Goal: Task Accomplishment & Management: Complete application form

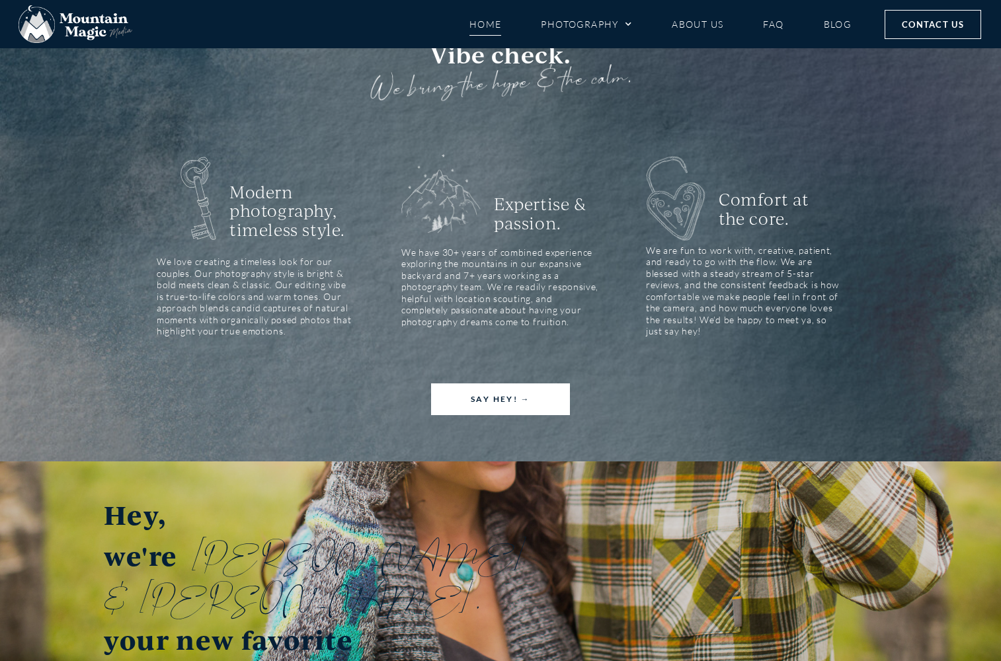
scroll to position [1766, 0]
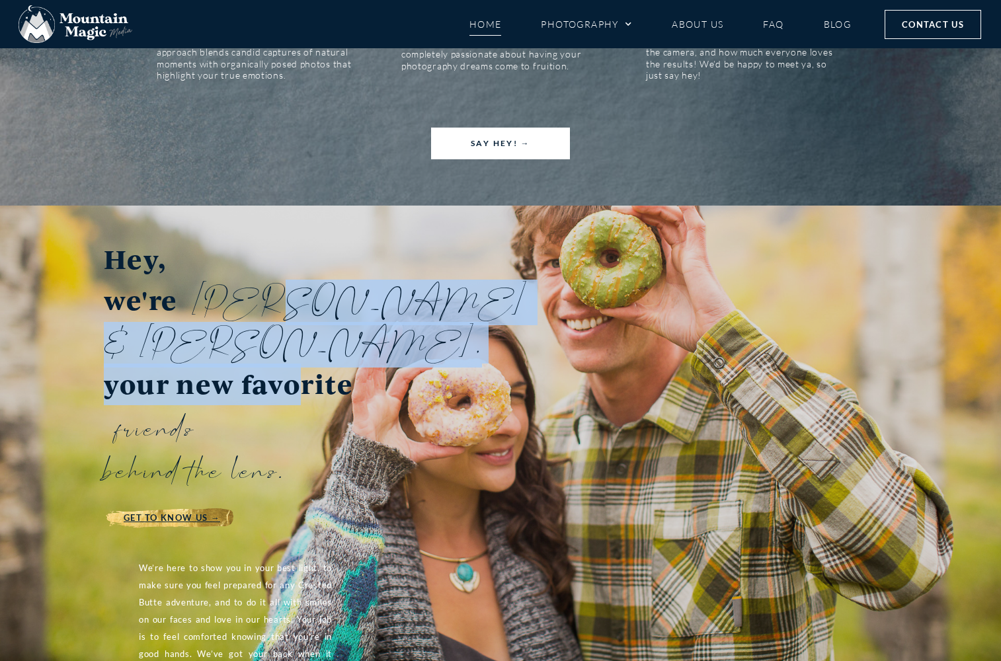
drag, startPoint x: 305, startPoint y: 221, endPoint x: 296, endPoint y: 262, distance: 41.2
click at [296, 262] on h3 "Hey, we're Lydia & Terren, your new favorite friends behind the lens." at bounding box center [299, 364] width 390 height 251
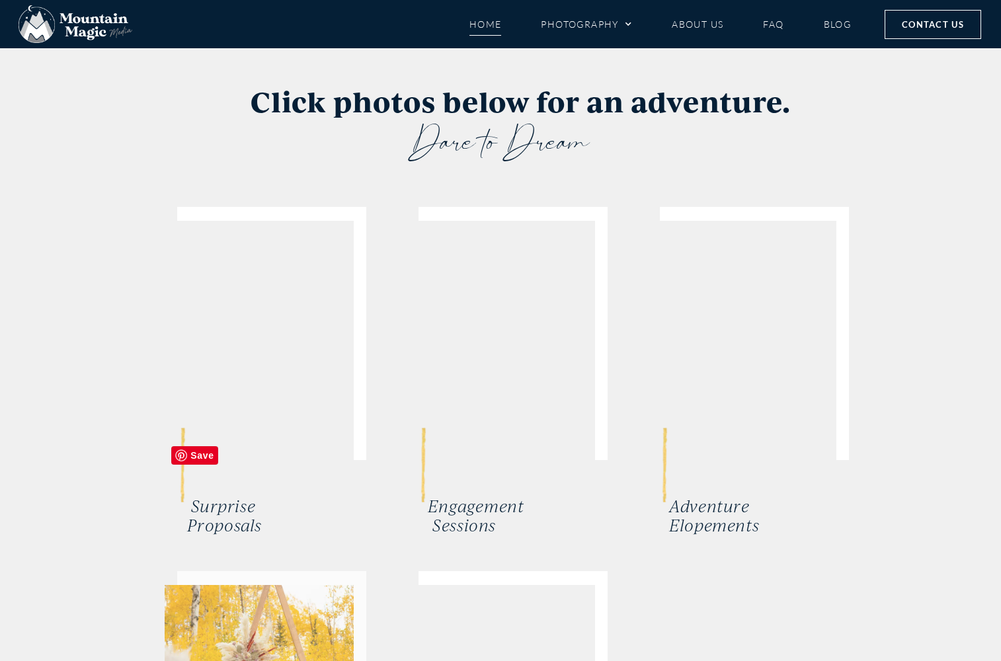
scroll to position [2642, 0]
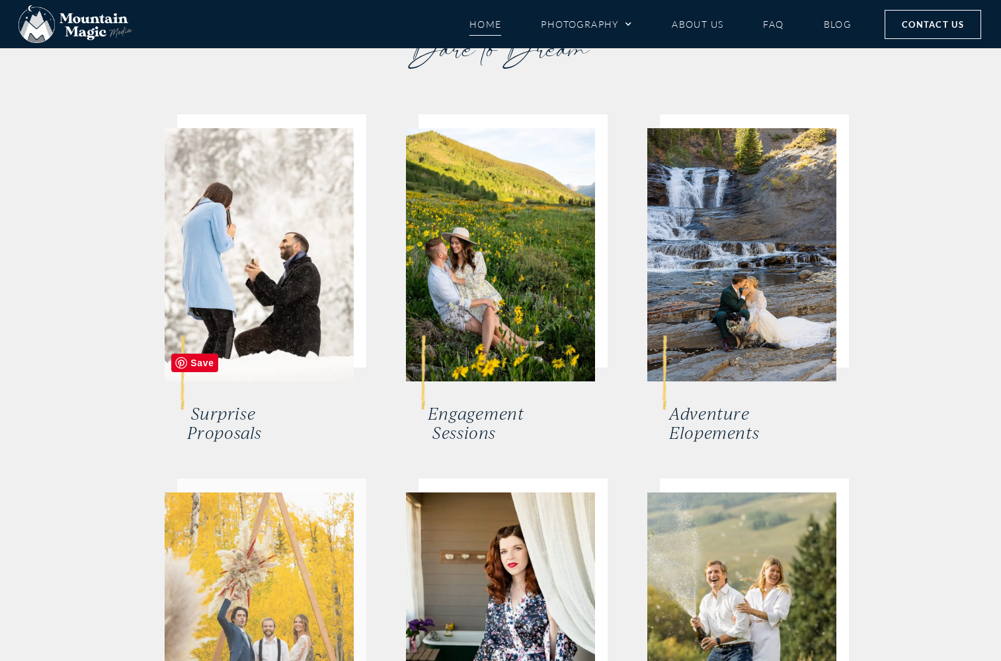
click at [196, 368] on span "Save" at bounding box center [194, 363] width 47 height 19
click at [318, 497] on img at bounding box center [259, 619] width 189 height 253
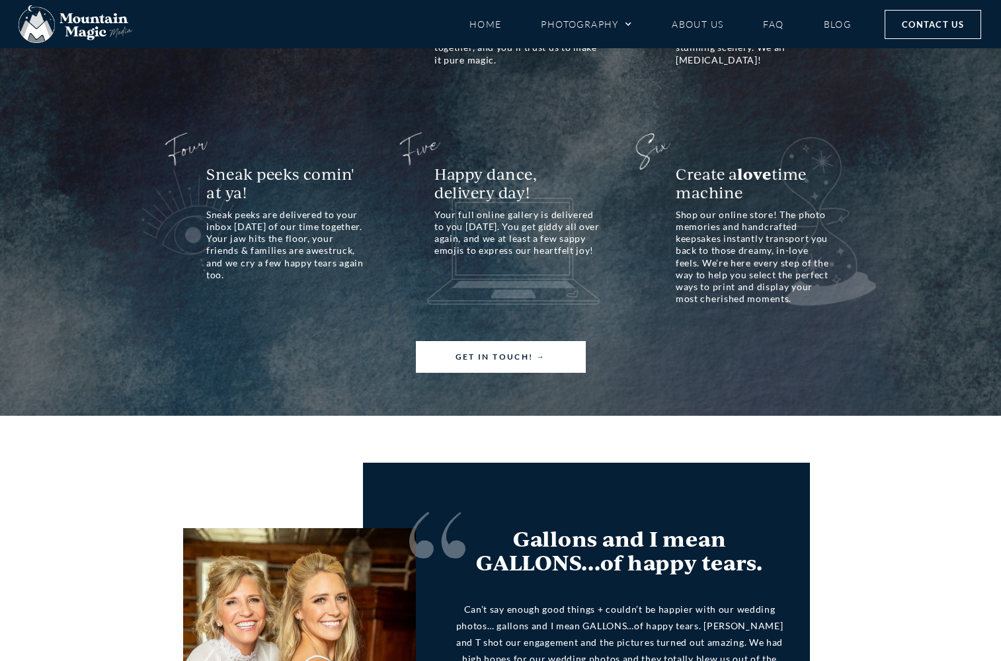
scroll to position [1186, 0]
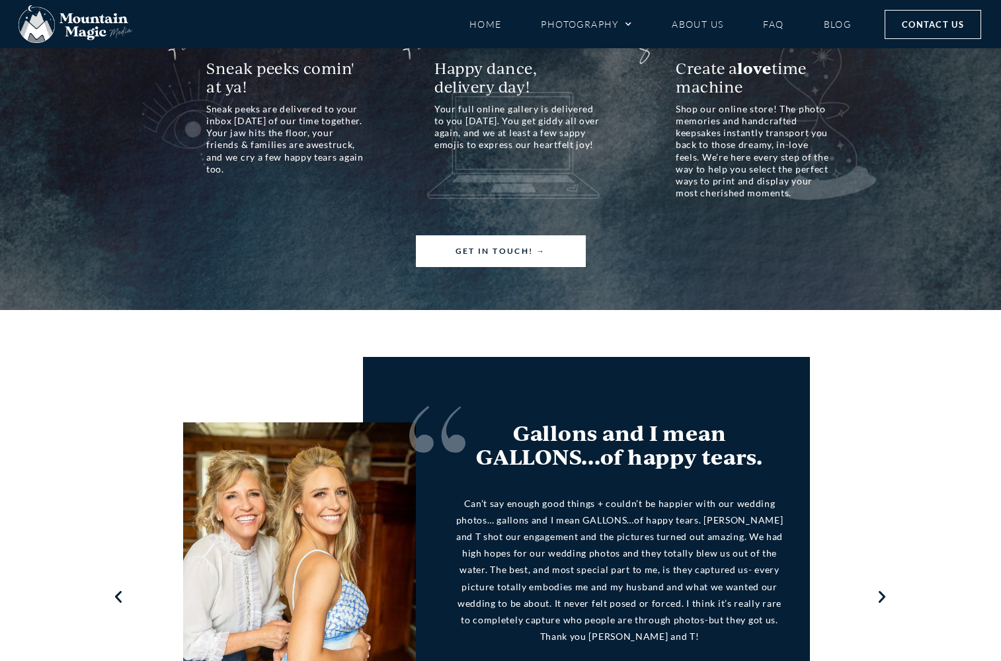
click at [492, 235] on link "Get in Touch! →" at bounding box center [501, 251] width 170 height 32
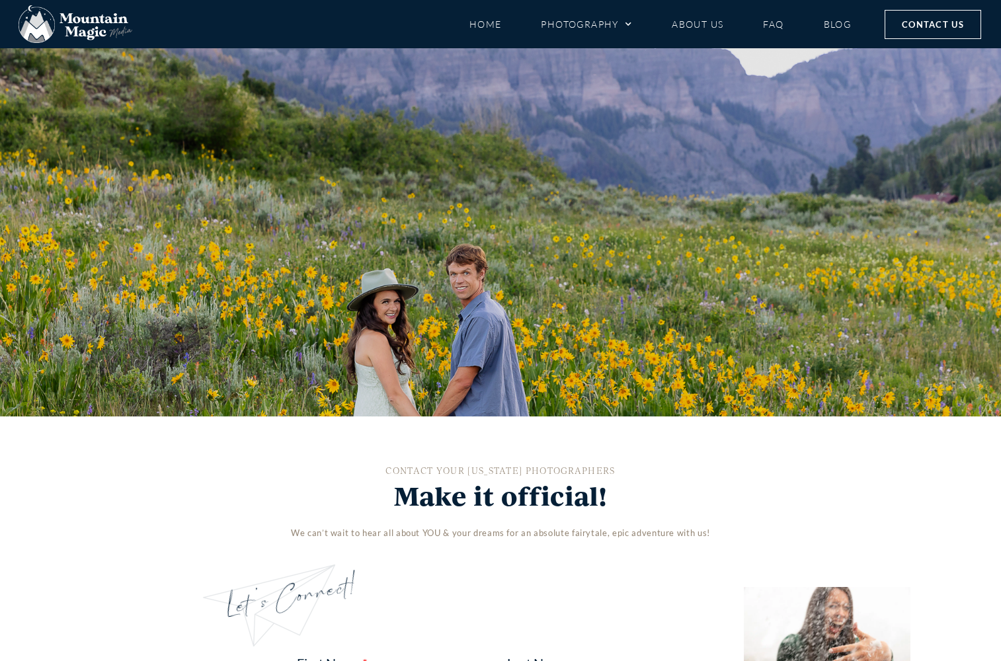
scroll to position [506, 0]
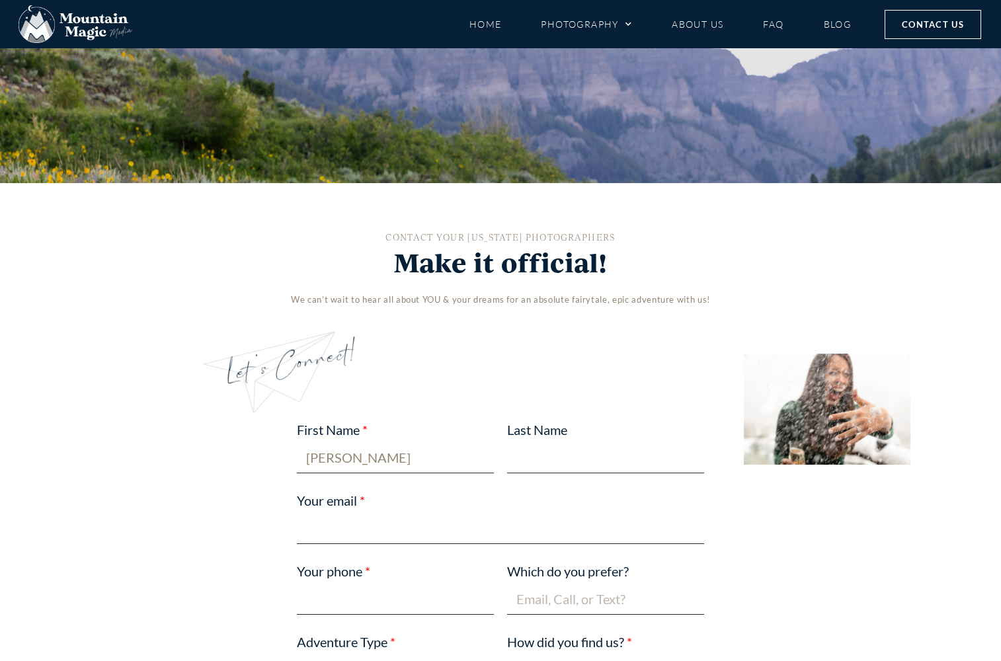
type input "Jennifer"
type input "Pepin"
type input "pepinly@gmail.com"
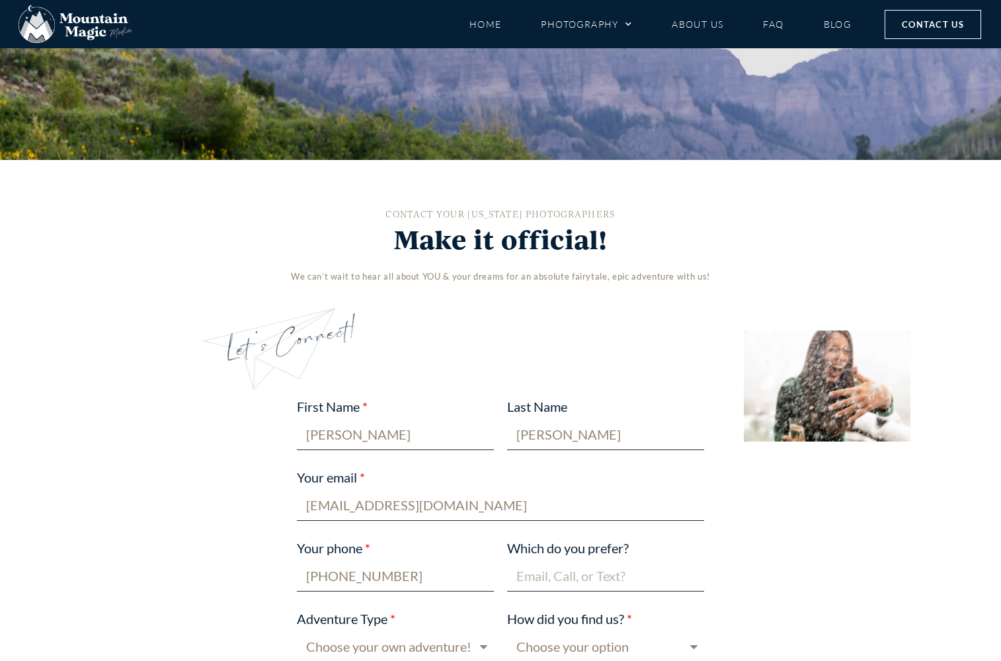
scroll to position [782, 0]
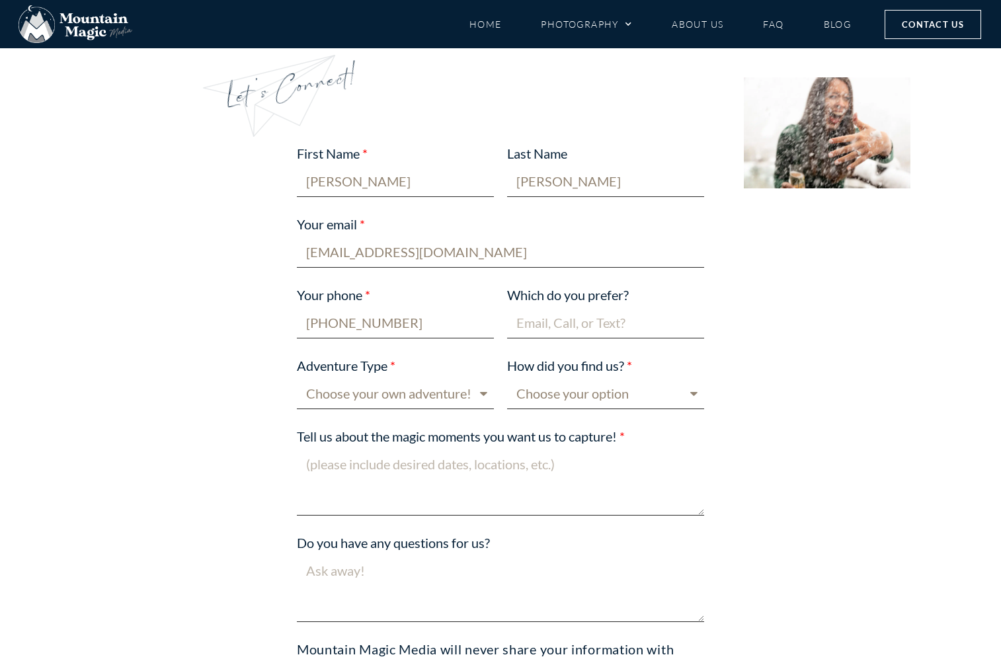
type input "207-232-9664"
type input "Text"
select select "Wedding"
select select "Google"
click at [432, 465] on textarea "Tell us about the magic moments you want us to capture!" at bounding box center [500, 482] width 407 height 67
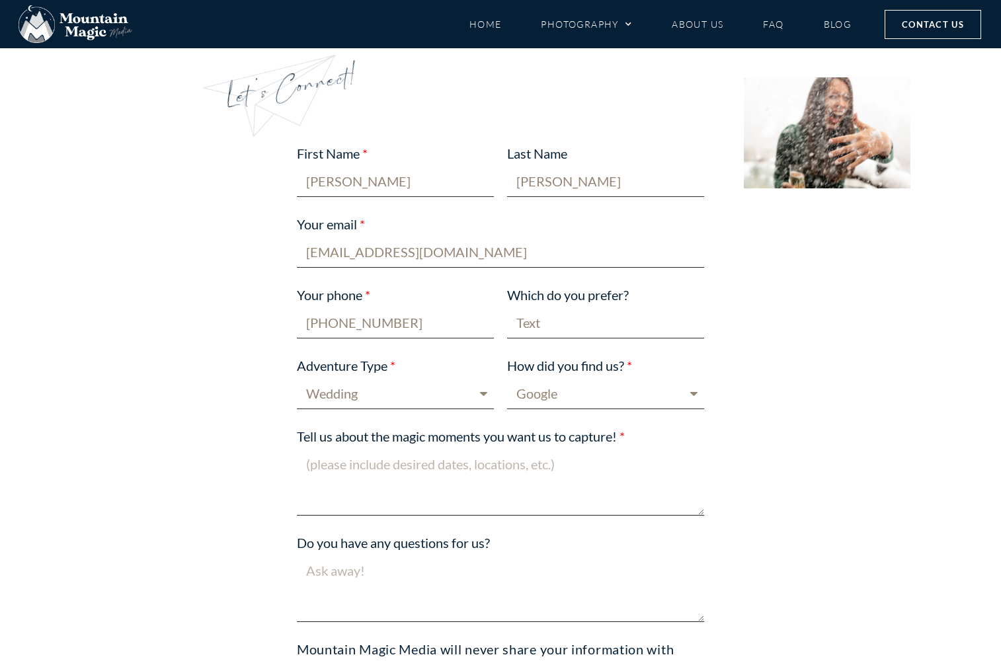
paste textarea "WE'RE GETTING HITCHED! WE MET SKIING AT ALTA AND GOT ENGAGED AT MAYFLOWER GULCH…"
click at [461, 500] on textarea "Desired dates: a Saturday or Sunday in the last two weekends of July 2026 Locat…" at bounding box center [500, 482] width 407 height 67
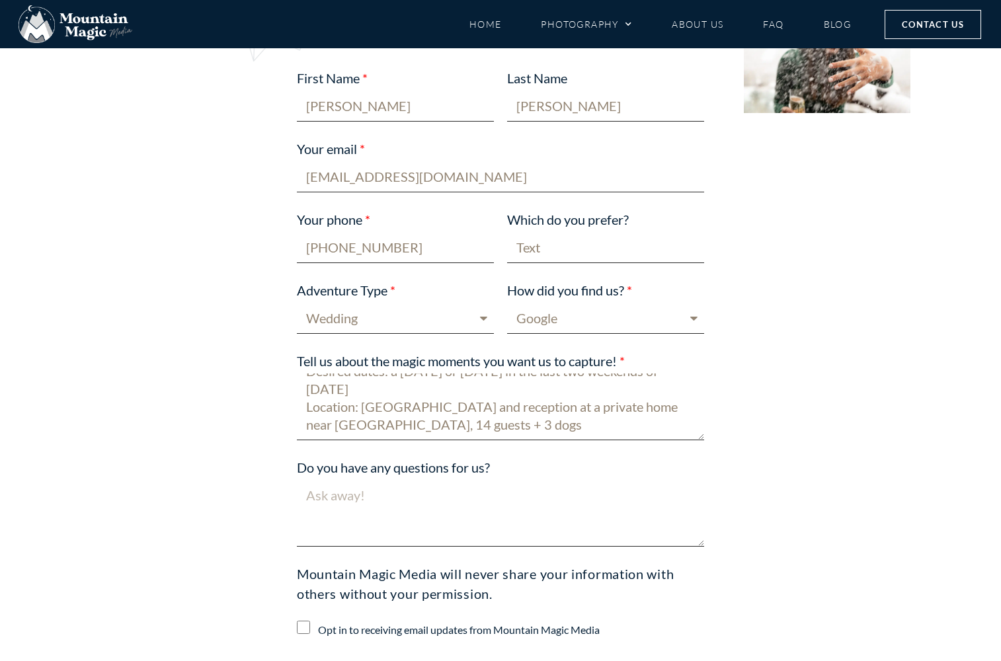
scroll to position [917, 0]
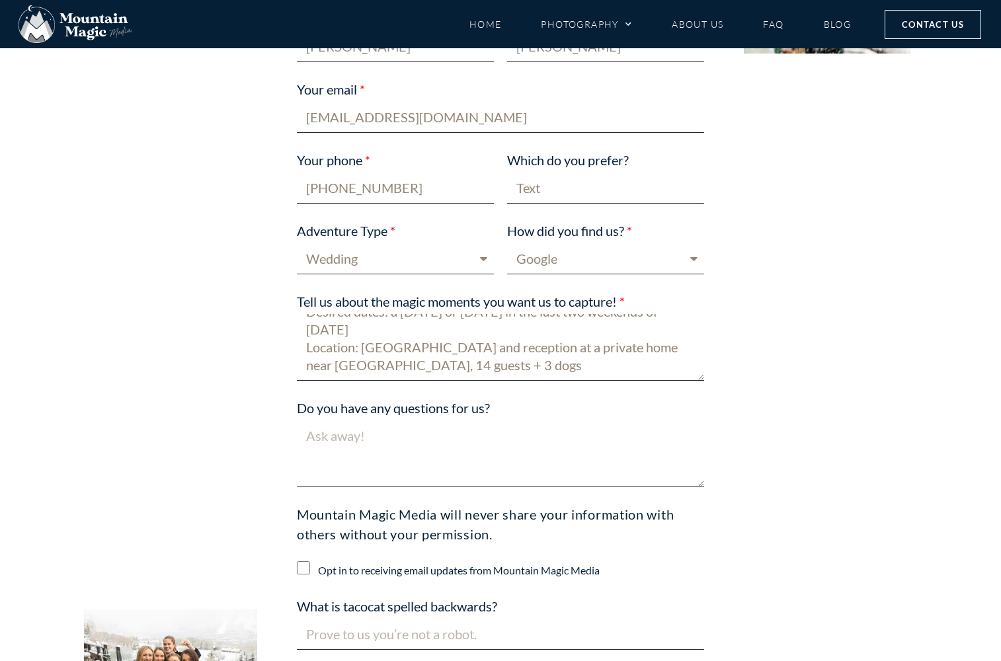
click at [467, 356] on textarea "Desired dates: a Saturday or Sunday in the last two weekends of July 2026 Locat…" at bounding box center [500, 347] width 407 height 67
click at [514, 367] on textarea "Desired dates: a Saturday or Sunday in the last two weekends of July 2026 Locat…" at bounding box center [500, 347] width 407 height 67
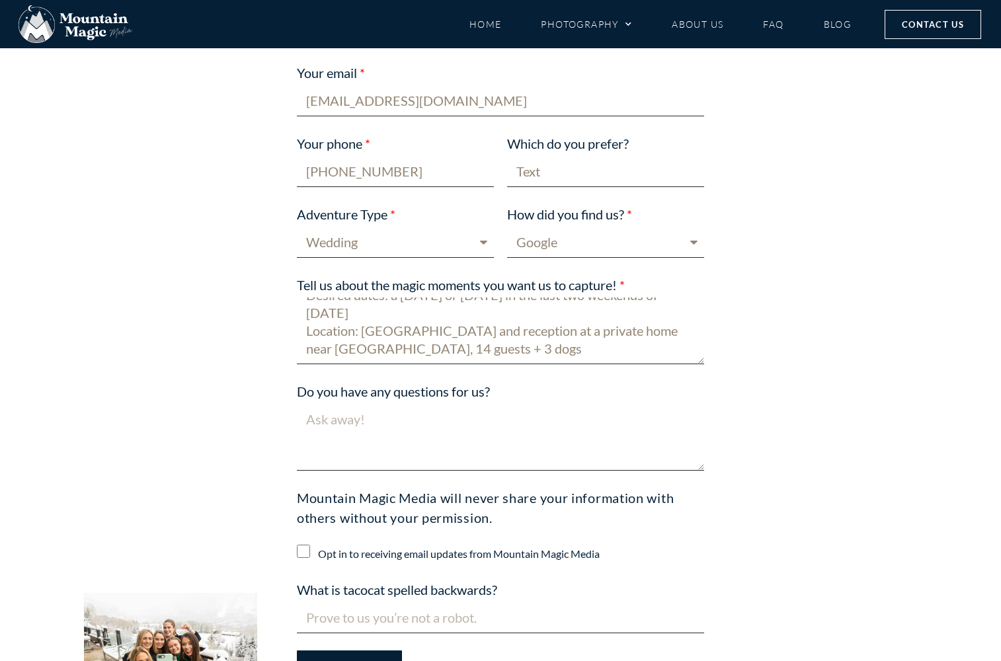
scroll to position [5, 0]
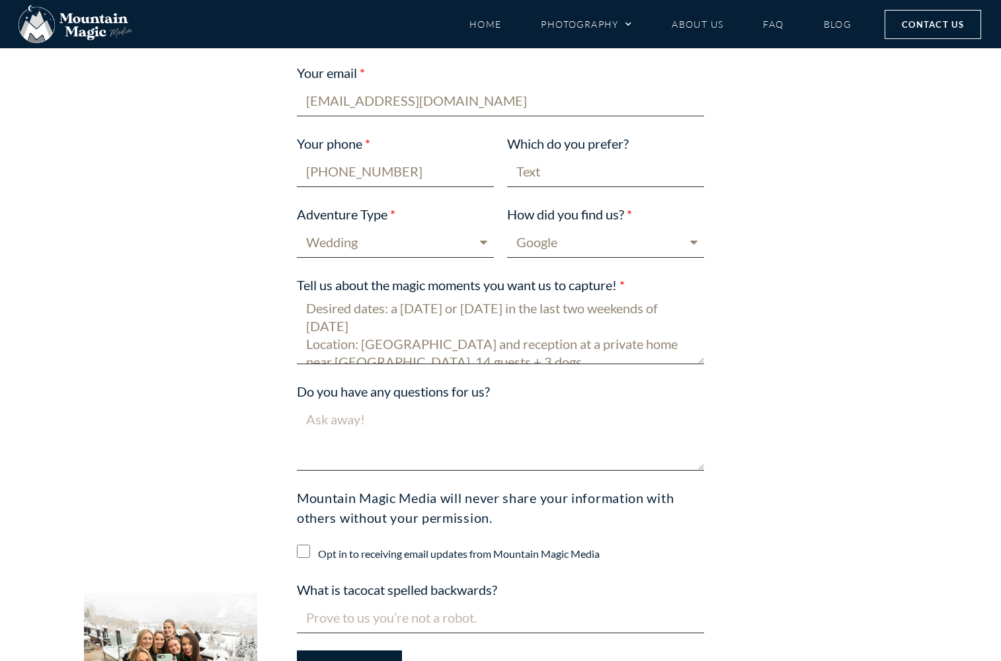
type textarea "Desired dates: a Saturday or Sunday in the last two weekends of July 2026 Locat…"
click at [409, 614] on input "What is tacocat spelled backwards?" at bounding box center [500, 617] width 407 height 31
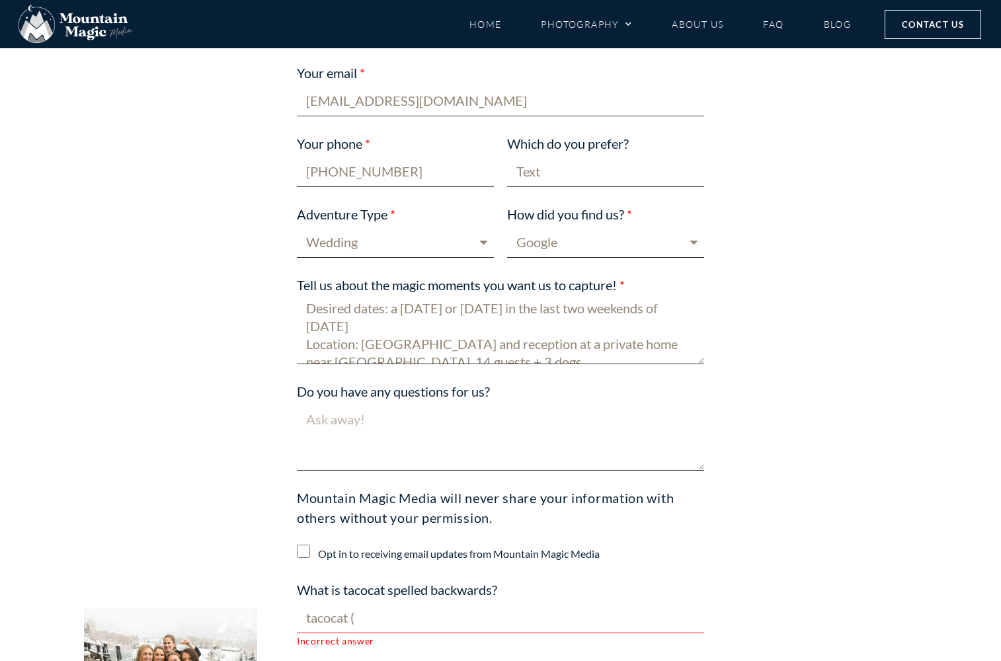
type input "tacocat"
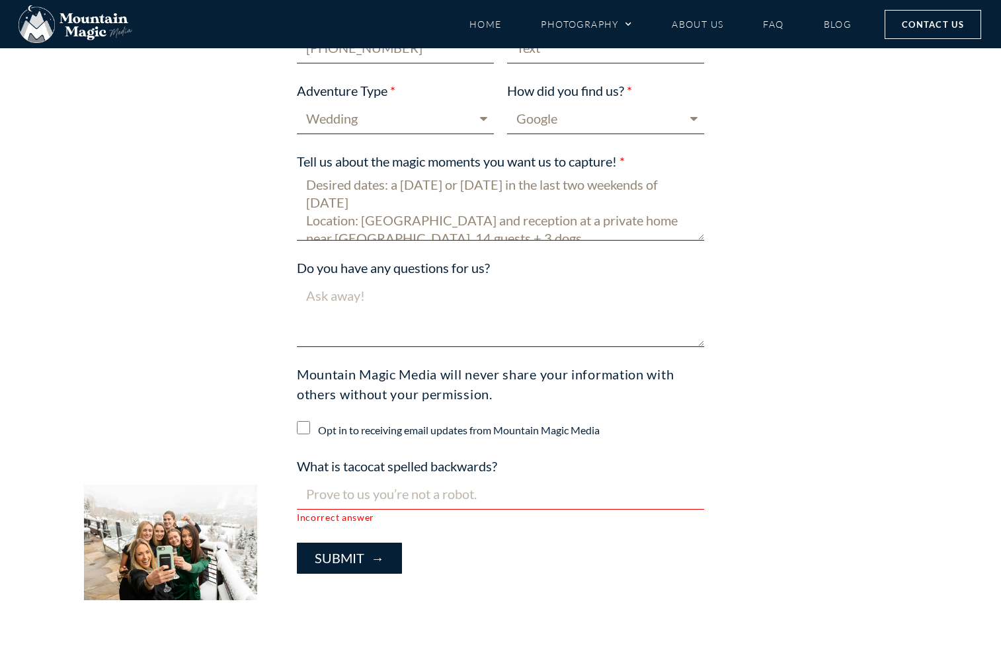
click at [411, 498] on input "What is tacocat spelled backwards?" at bounding box center [500, 494] width 407 height 31
click at [412, 495] on input "What is tacocat spelled backwards?" at bounding box center [500, 494] width 407 height 31
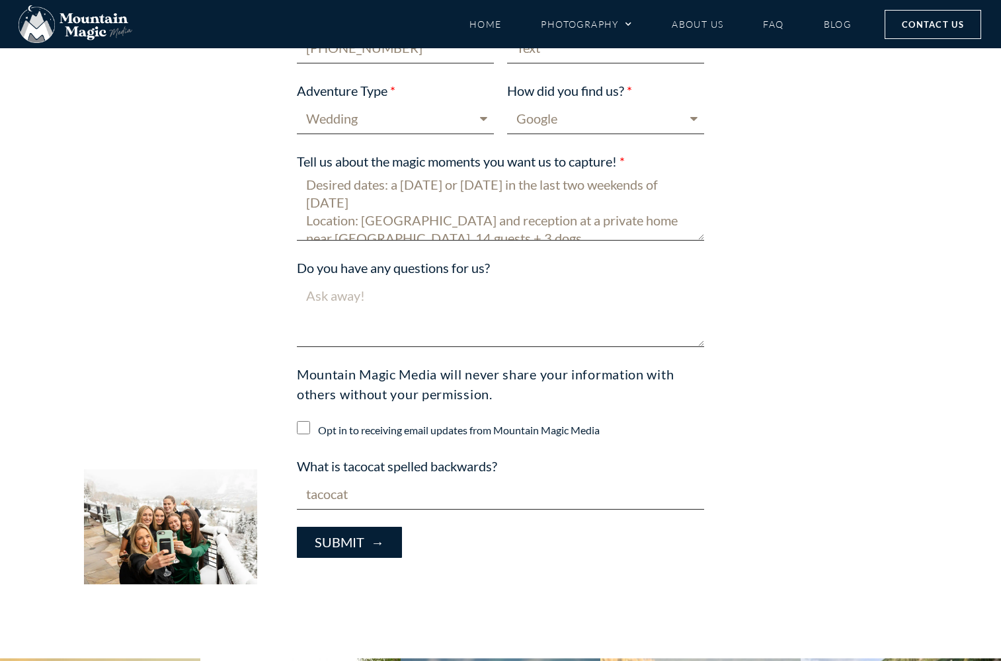
type input "tacocat"
click at [645, 196] on textarea "Desired dates: a Saturday or Sunday in the last two weekends of July 2026 Locat…" at bounding box center [500, 207] width 407 height 67
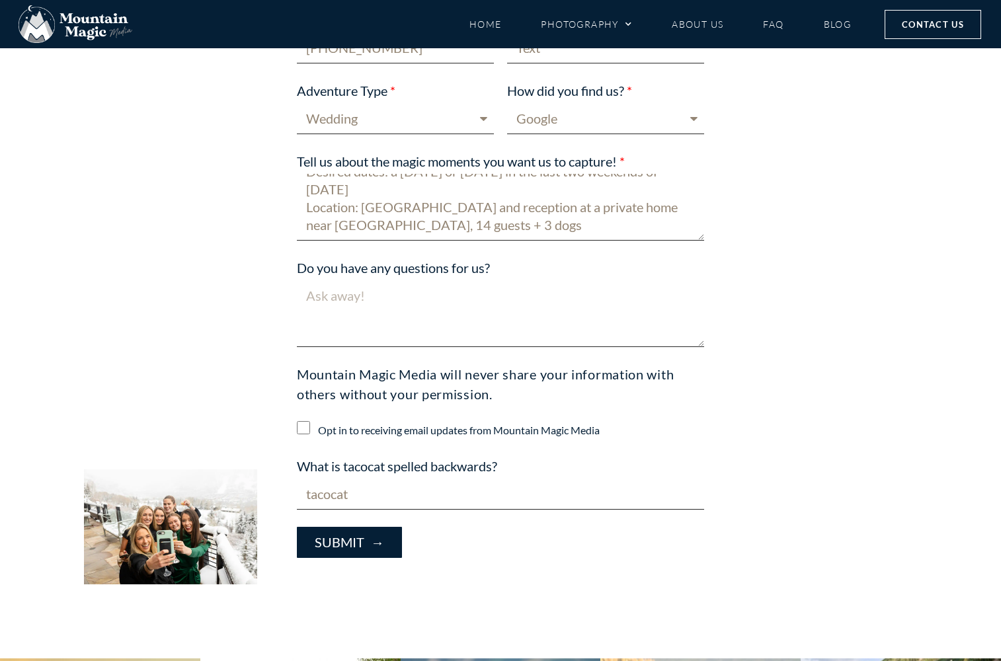
scroll to position [1078, 0]
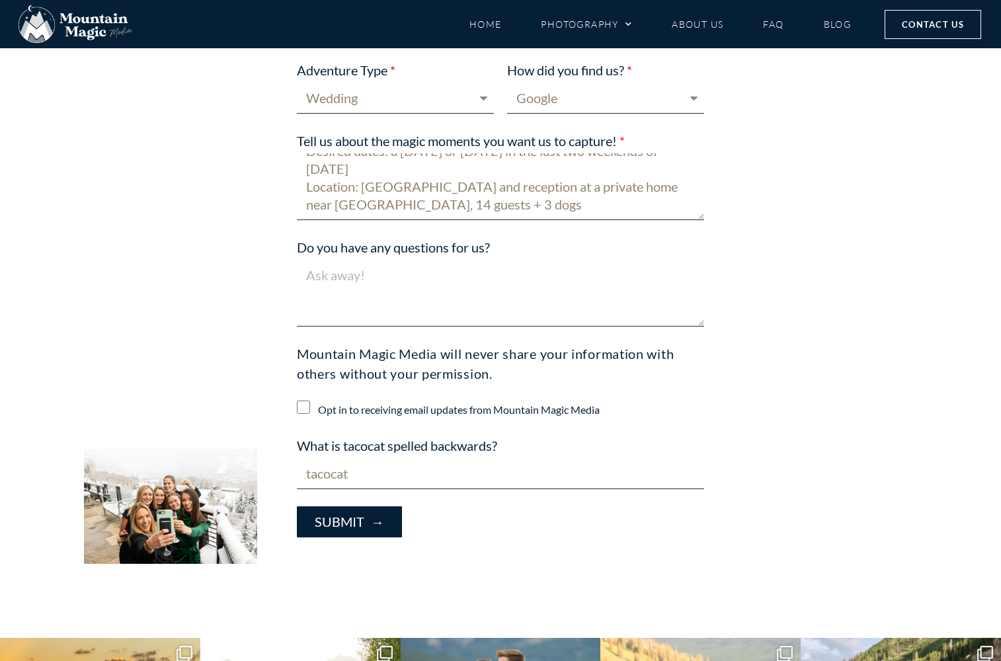
click at [640, 208] on textarea "Desired dates: a Saturday or Sunday in the last two weekends of July 2026 Locat…" at bounding box center [500, 186] width 407 height 67
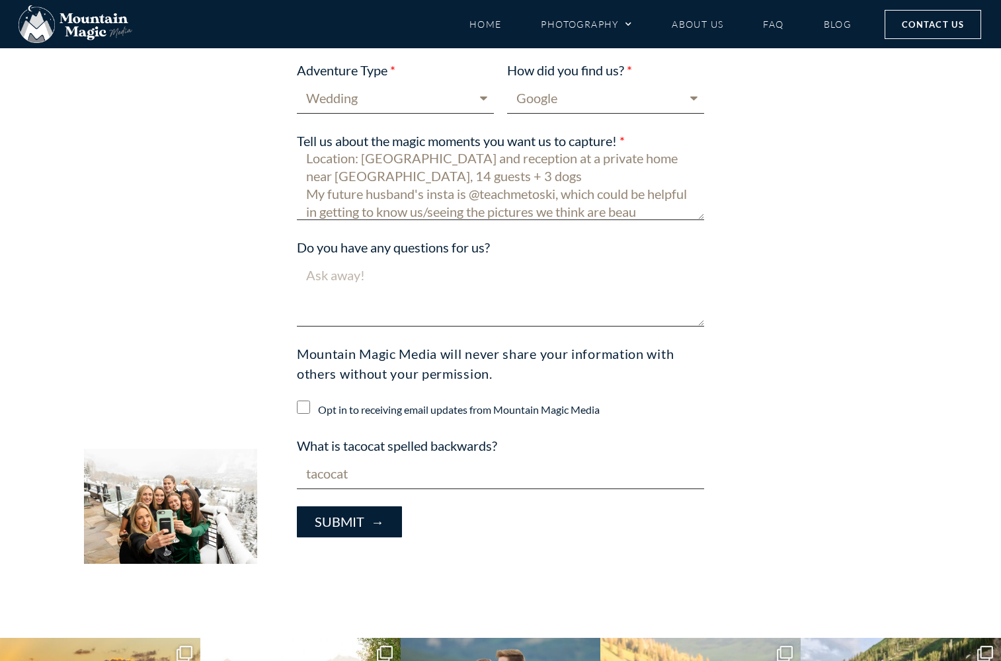
scroll to position [64, 0]
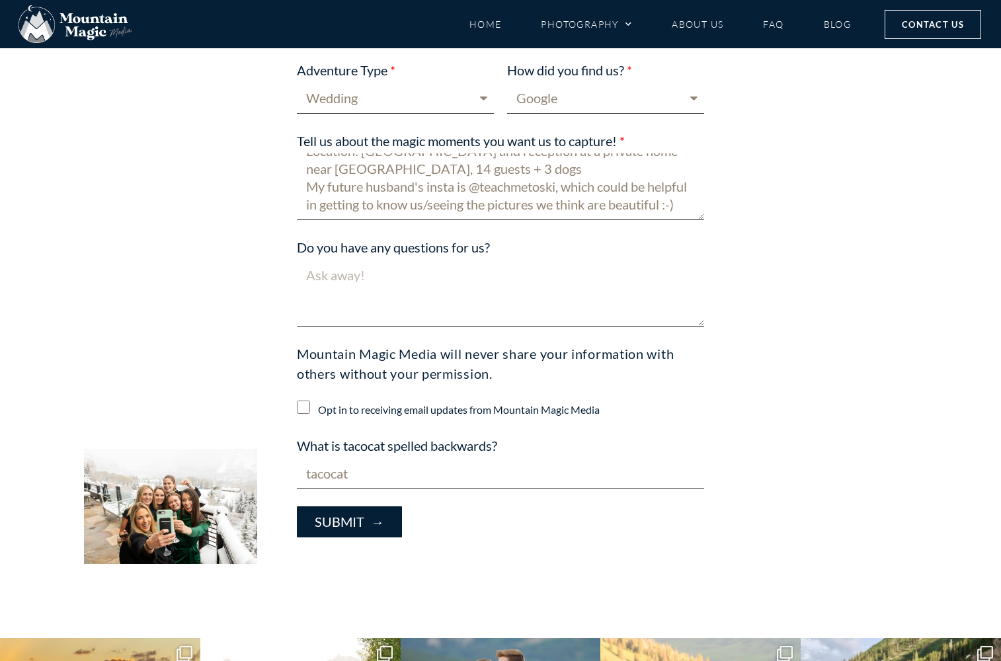
click at [472, 190] on textarea "Desired dates: a Saturday or Sunday in the last two weekends of July 2026 Locat…" at bounding box center [500, 186] width 407 height 67
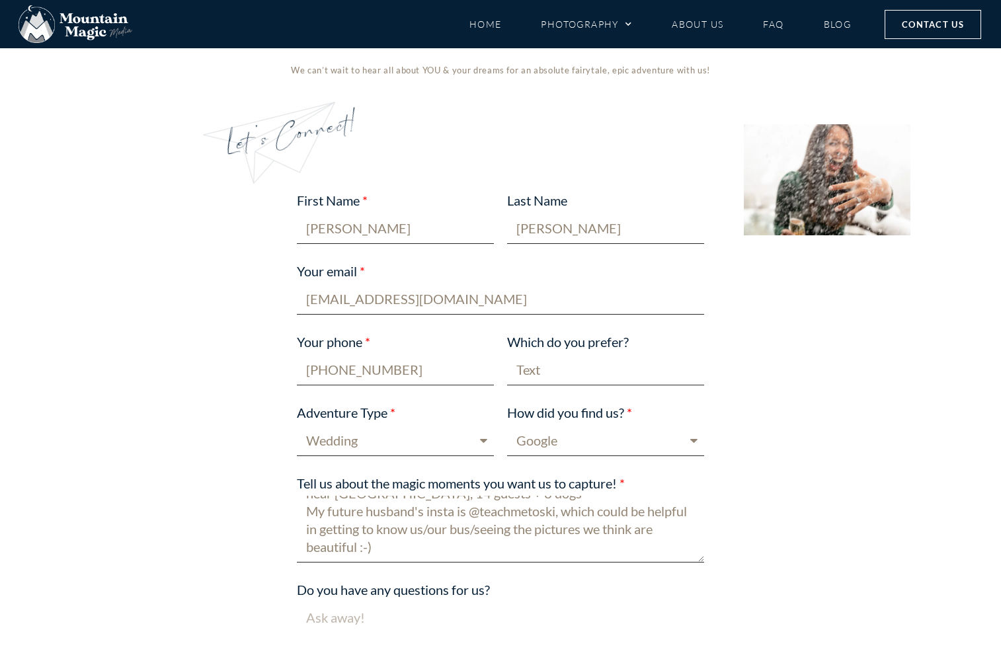
scroll to position [891, 0]
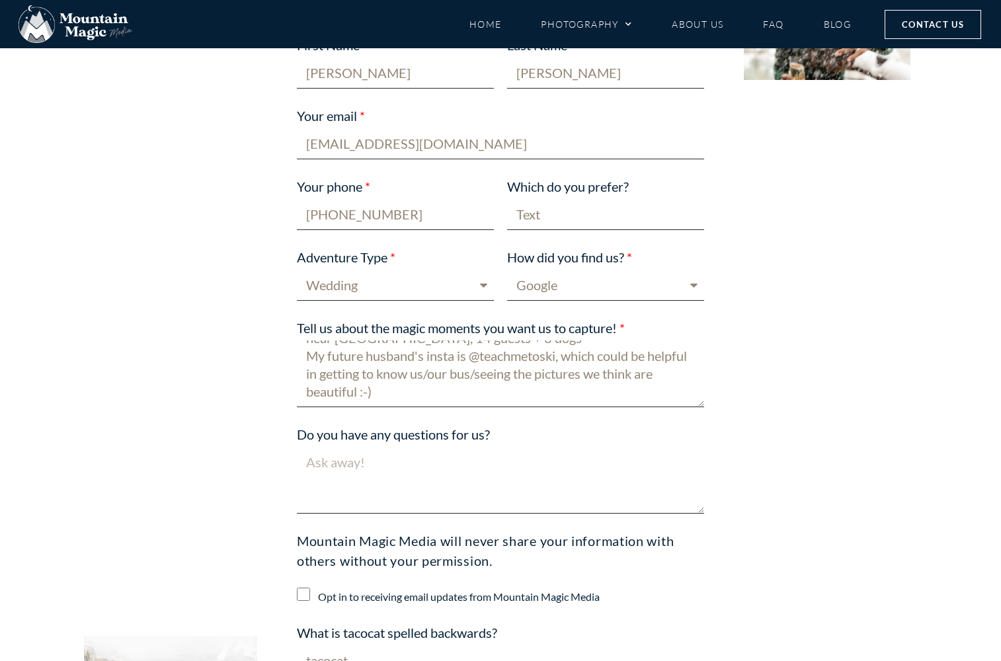
click at [521, 378] on textarea "Desired dates: a Saturday or Sunday in the last two weekends of July 2026 Locat…" at bounding box center [500, 373] width 407 height 67
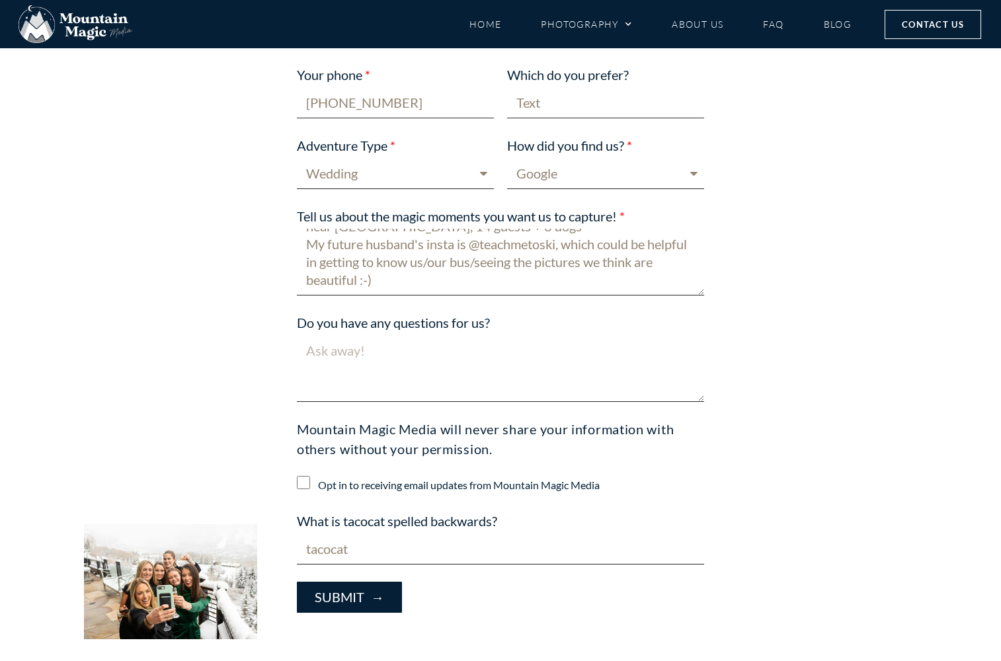
type textarea "Desired dates: a Saturday or Sunday in the last two weekends of July 2026 Locat…"
click at [303, 587] on button "Submit →" at bounding box center [349, 597] width 105 height 31
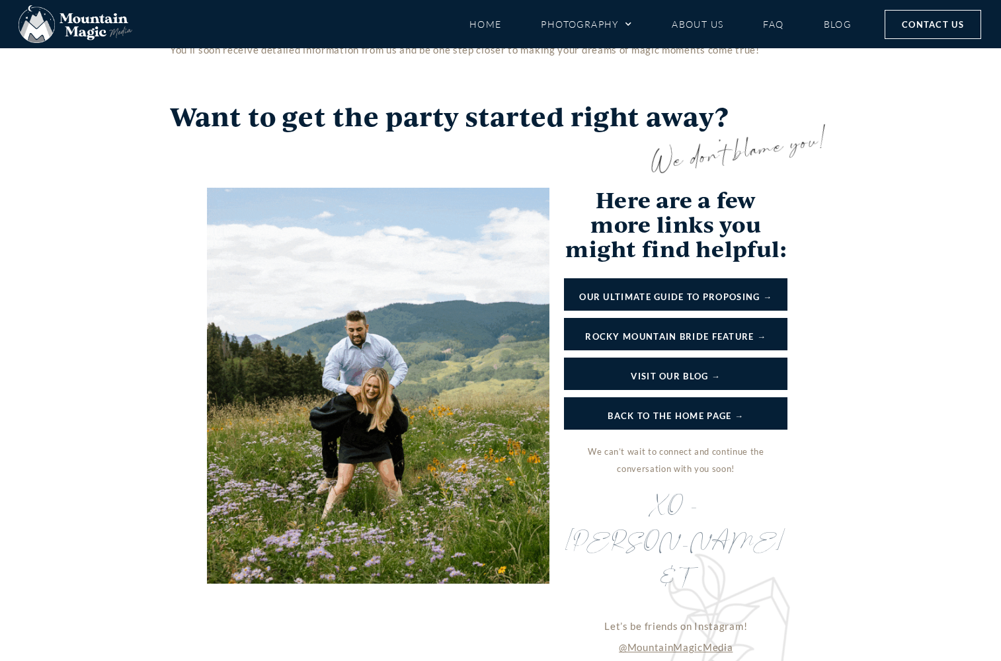
scroll to position [1335, 0]
